Goal: Information Seeking & Learning: Learn about a topic

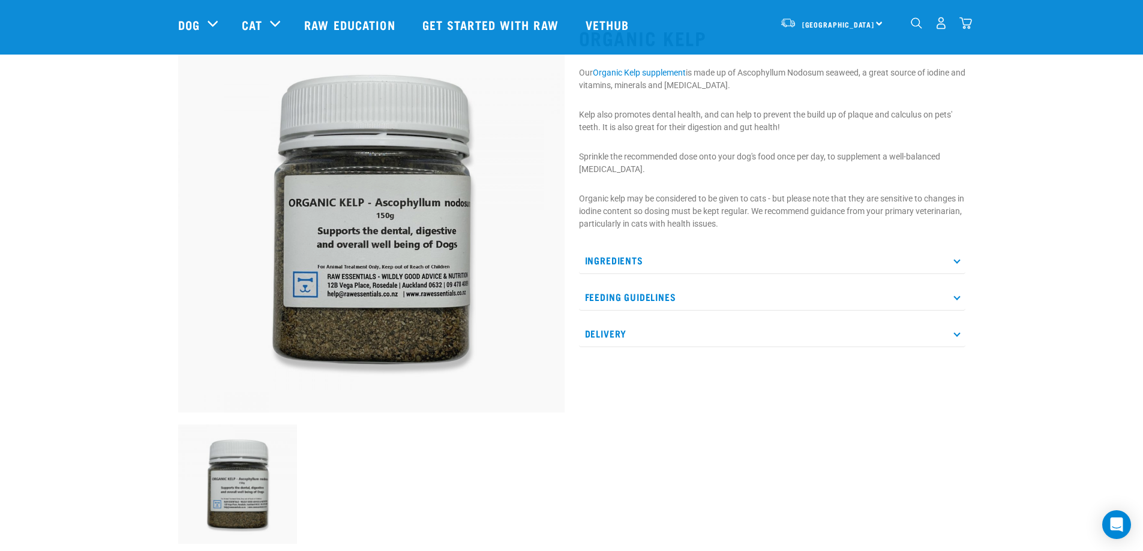
scroll to position [60, 0]
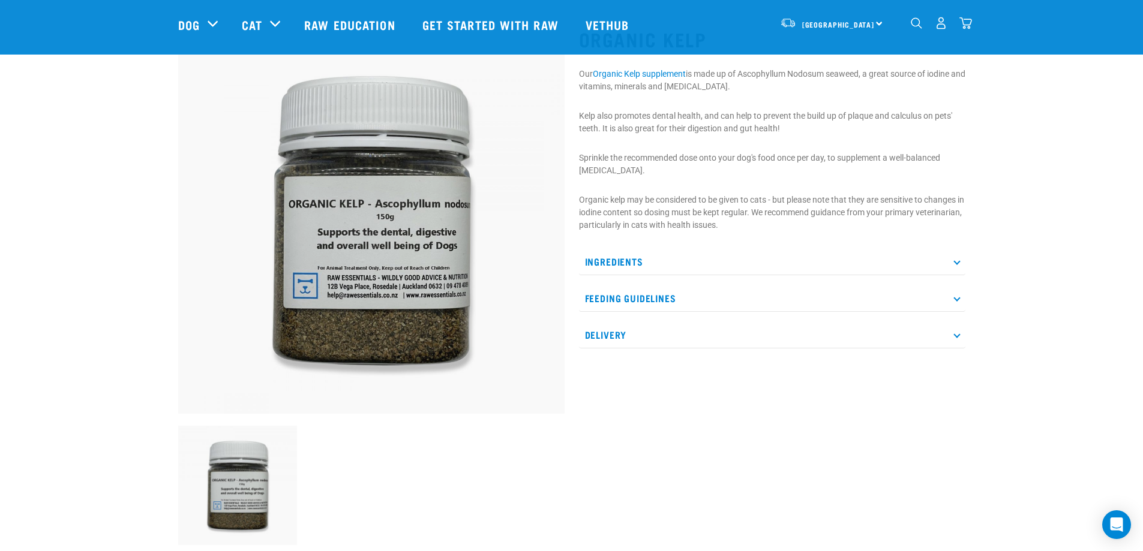
click at [817, 266] on p "Ingredients" at bounding box center [772, 261] width 386 height 27
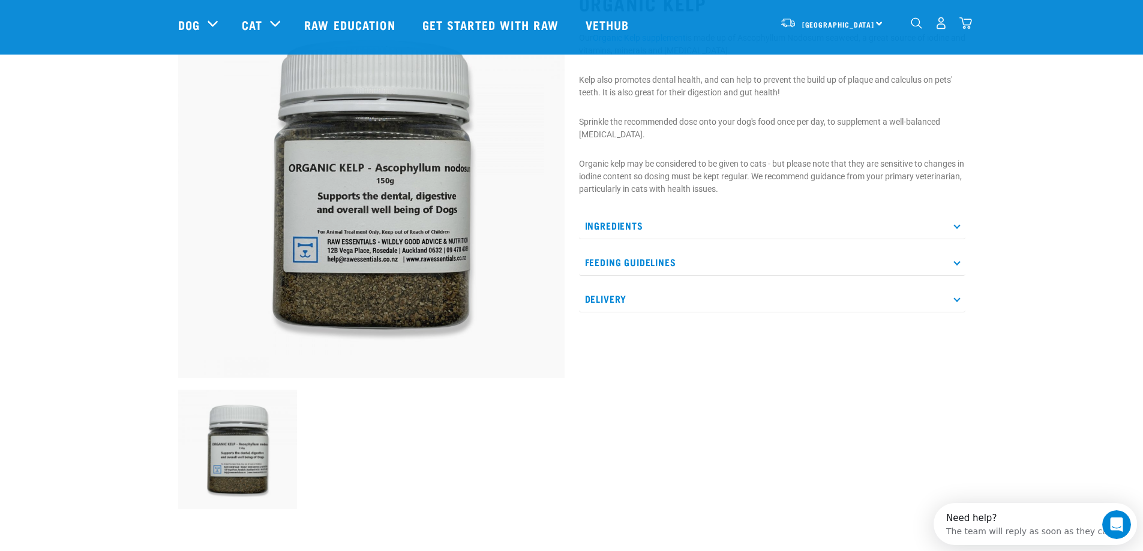
scroll to position [0, 0]
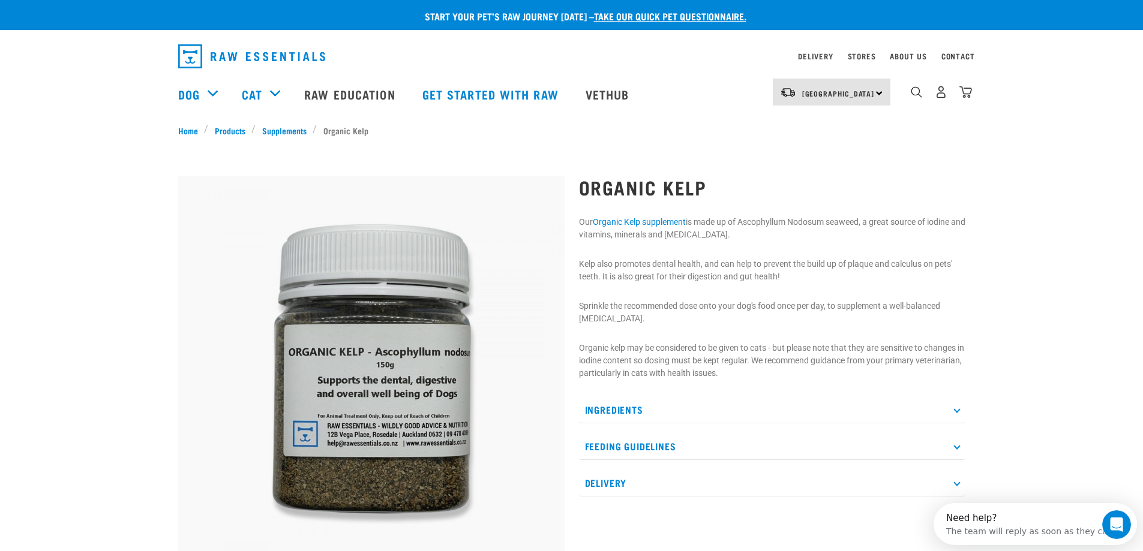
click at [360, 270] on img at bounding box center [371, 369] width 386 height 386
click at [854, 91] on div "North Island North Island South Island" at bounding box center [831, 92] width 118 height 27
click at [907, 145] on div "Start your pet’s raw journey today – take our quick pet questionnaire. Delivery…" at bounding box center [571, 383] width 1143 height 766
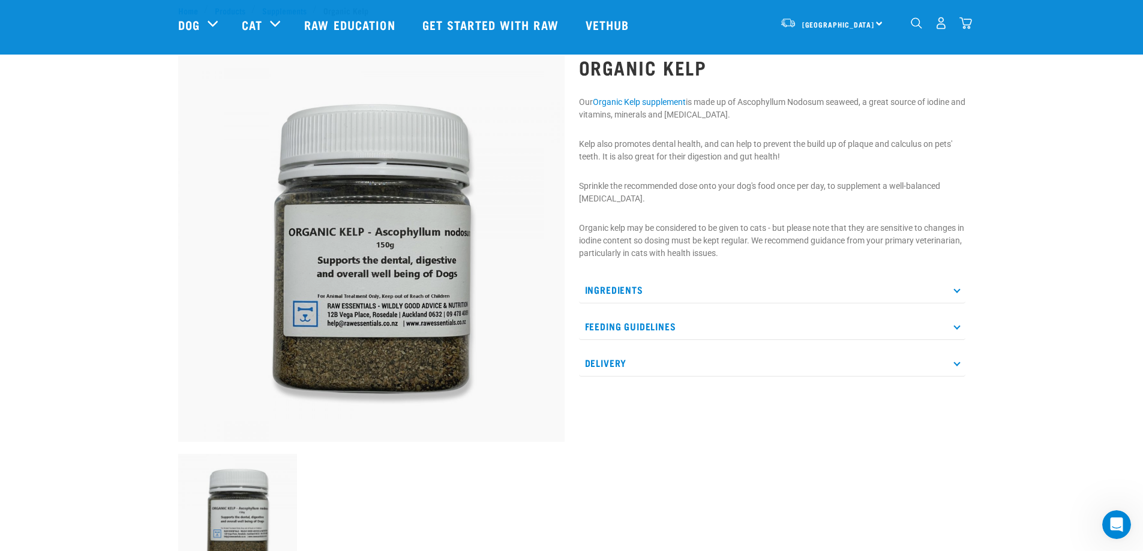
scroll to position [60, 0]
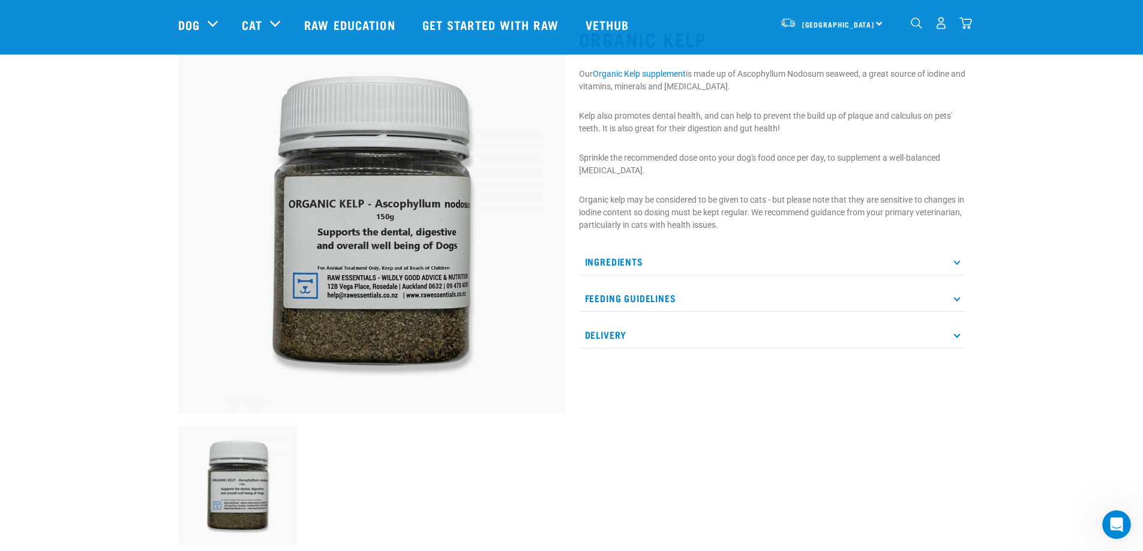
click at [865, 377] on div "Organic Kelp Our" at bounding box center [772, 282] width 401 height 543
click at [878, 335] on p "Delivery" at bounding box center [772, 334] width 386 height 27
click at [885, 309] on p "Feeding Guidelines" at bounding box center [772, 298] width 386 height 27
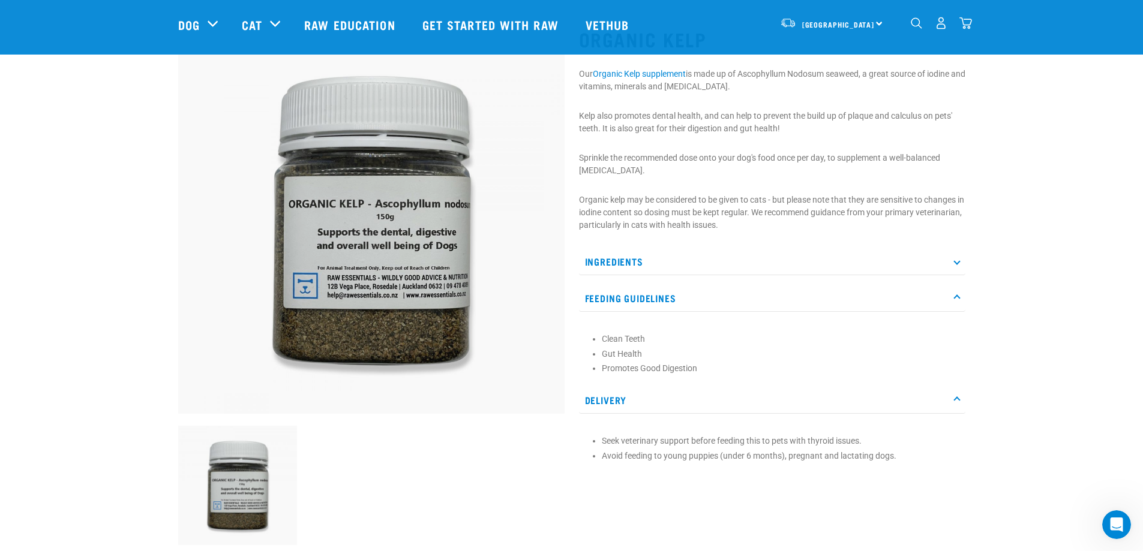
click at [886, 249] on p "Ingredients" at bounding box center [772, 261] width 386 height 27
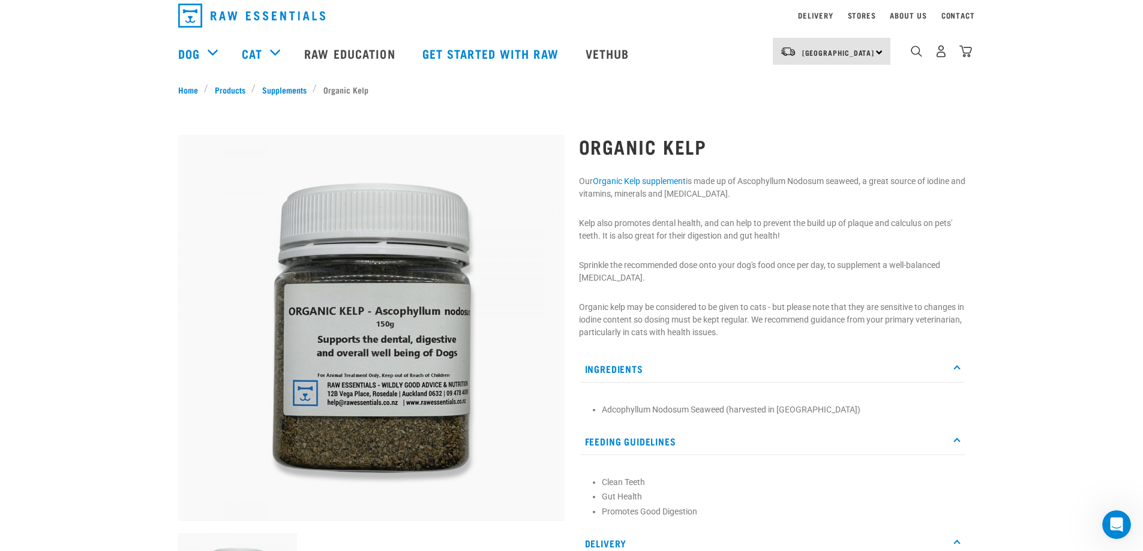
scroll to position [0, 0]
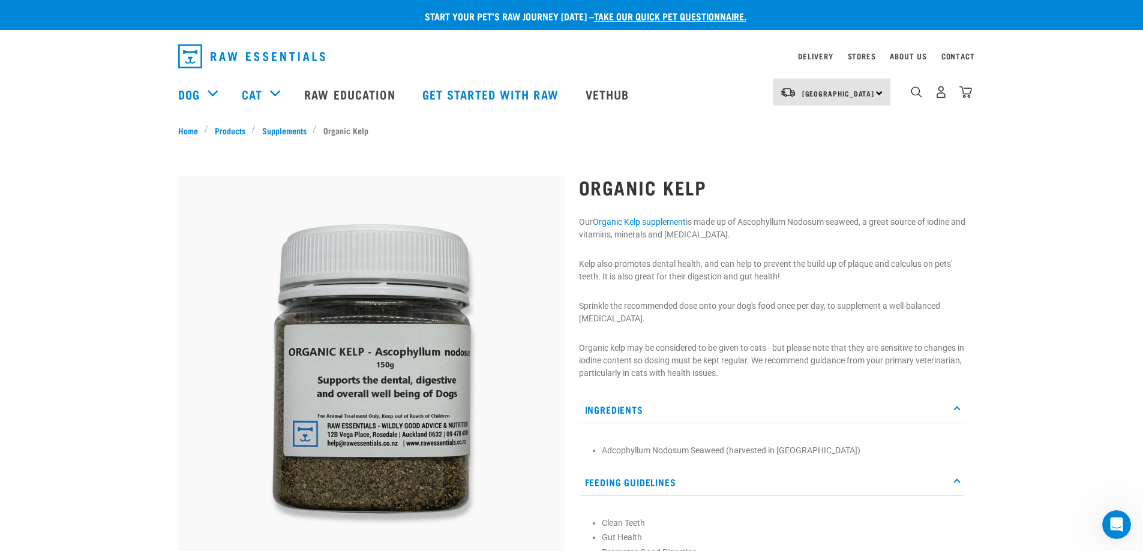
click at [227, 61] on img "dropdown navigation" at bounding box center [251, 56] width 147 height 24
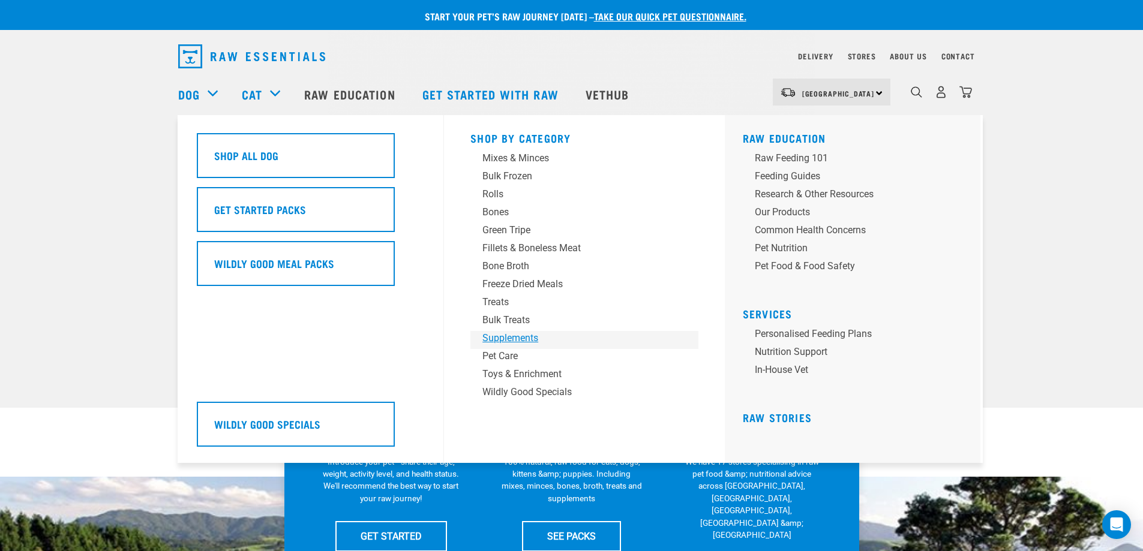
click at [511, 339] on div "Supplements" at bounding box center [575, 338] width 187 height 14
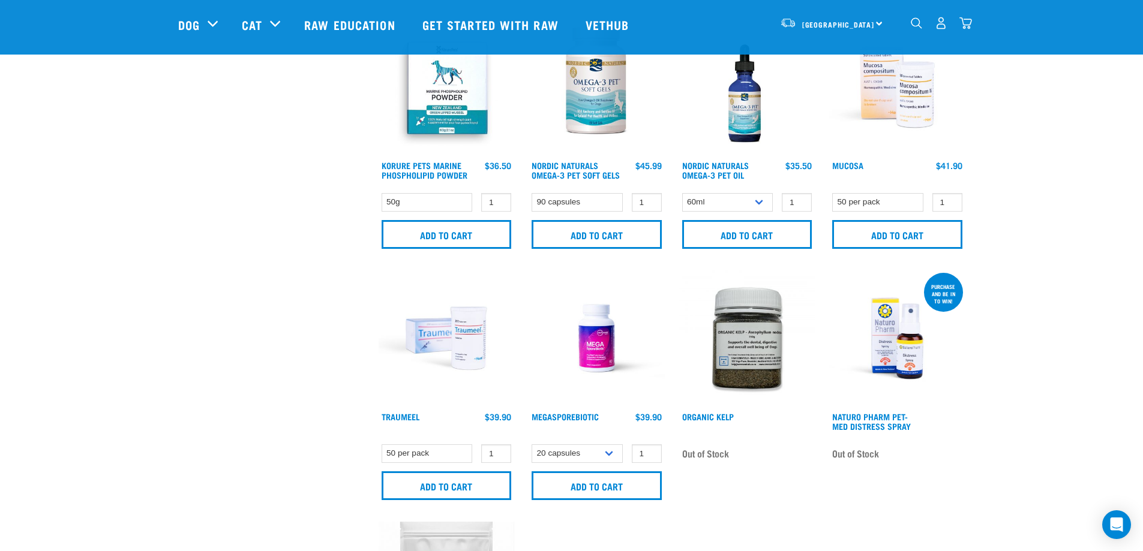
scroll to position [660, 0]
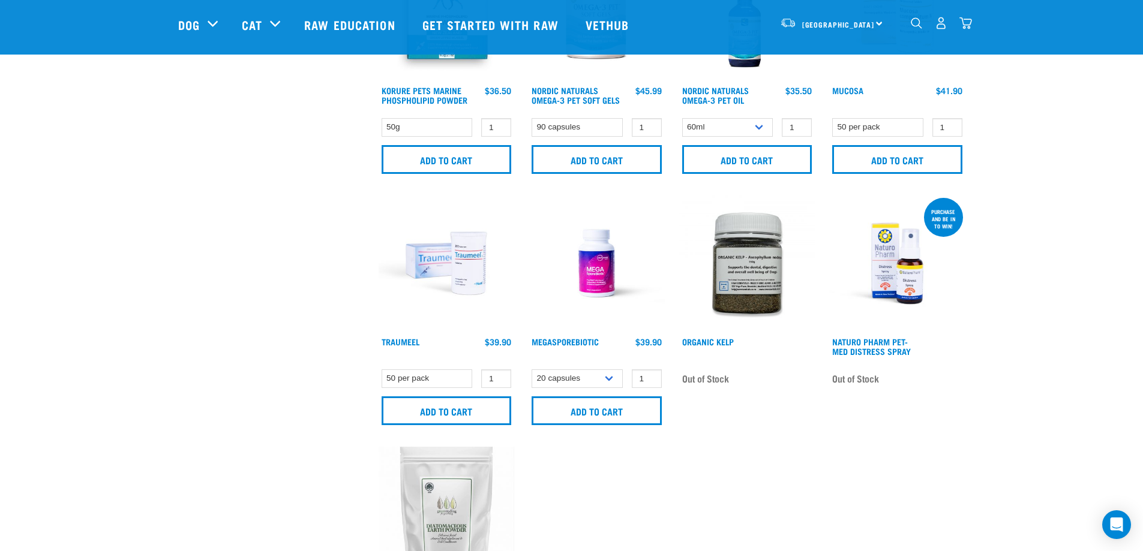
click at [755, 314] on img at bounding box center [747, 264] width 136 height 136
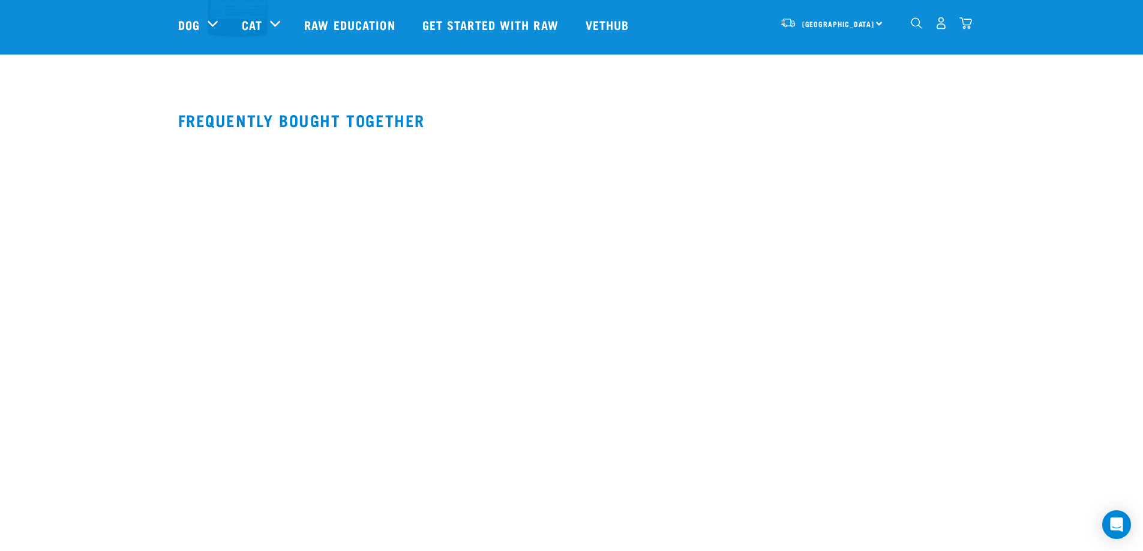
scroll to position [660, 0]
